Goal: Find contact information: Find contact information

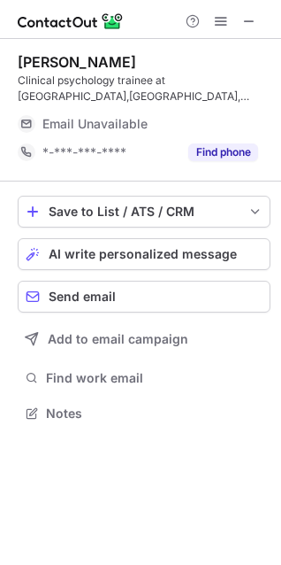
scroll to position [400, 281]
click at [243, 19] on span at bounding box center [249, 21] width 14 height 14
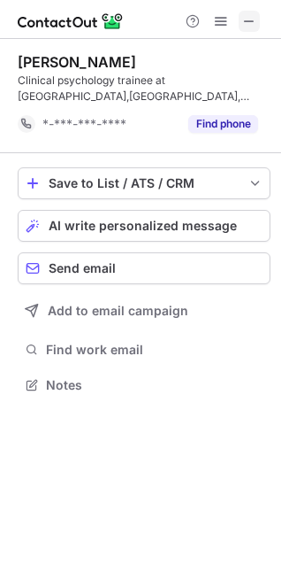
scroll to position [372, 281]
click at [250, 14] on span at bounding box center [249, 21] width 14 height 14
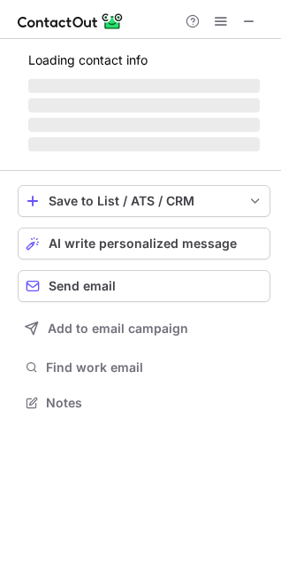
scroll to position [400, 281]
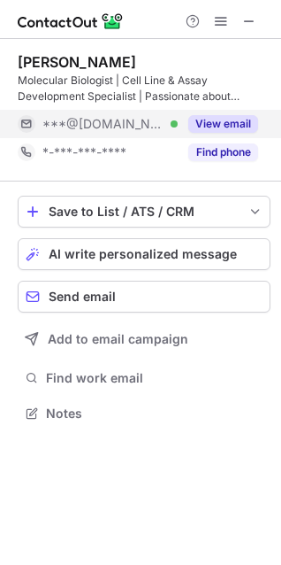
click at [219, 125] on button "View email" at bounding box center [223, 124] width 70 height 18
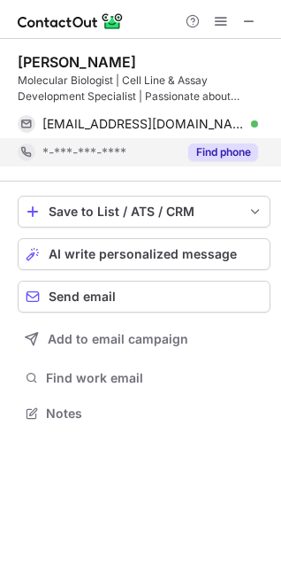
click at [226, 153] on button "Find phone" at bounding box center [223, 152] width 70 height 18
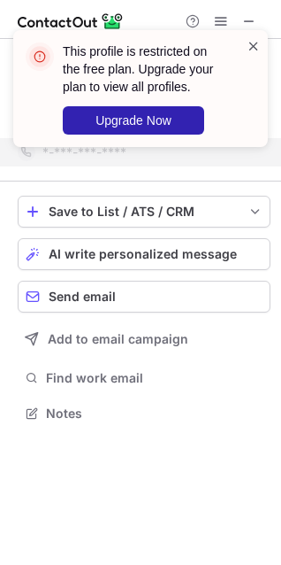
click at [252, 41] on span at bounding box center [254, 46] width 14 height 18
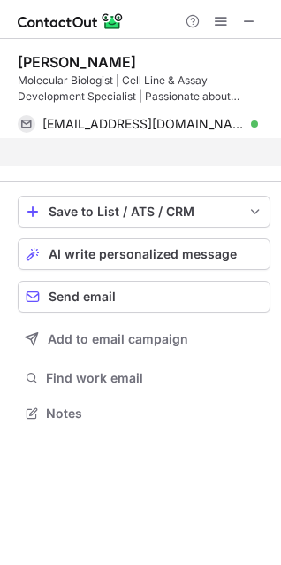
scroll to position [372, 281]
